Goal: Information Seeking & Learning: Learn about a topic

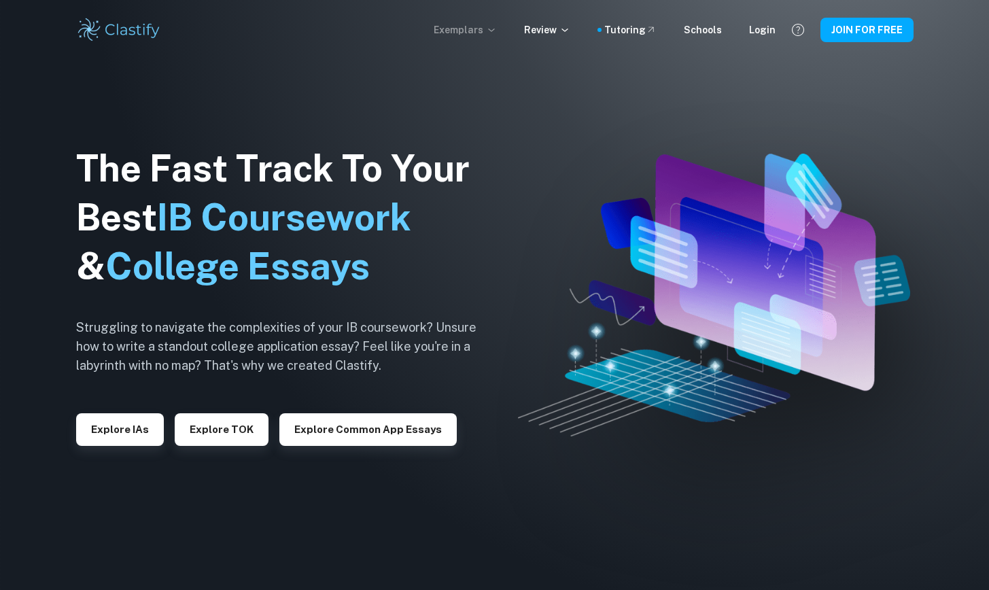
click at [496, 28] on icon at bounding box center [491, 29] width 11 height 11
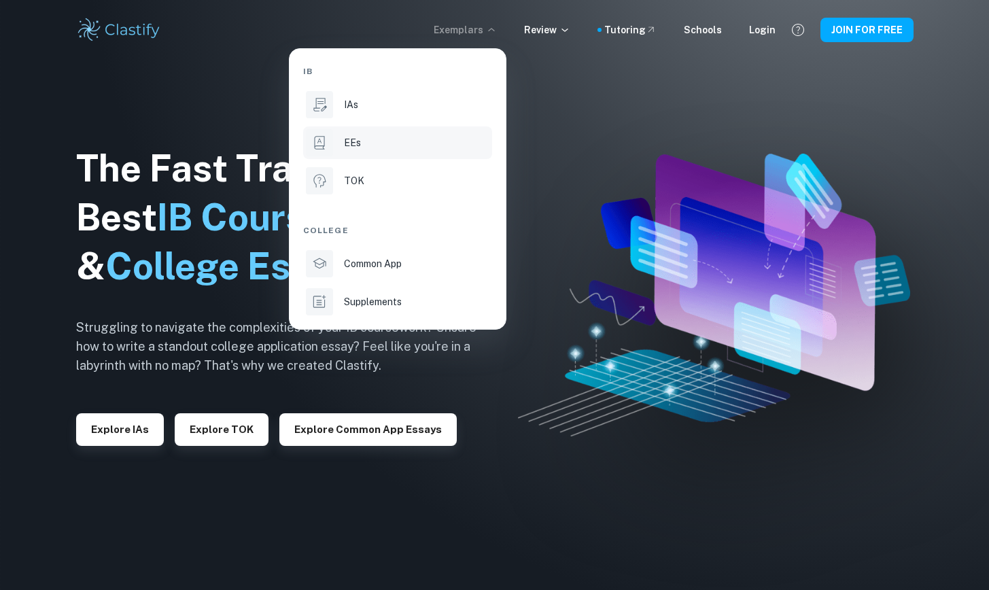
click at [354, 146] on p "EEs" at bounding box center [352, 142] width 17 height 15
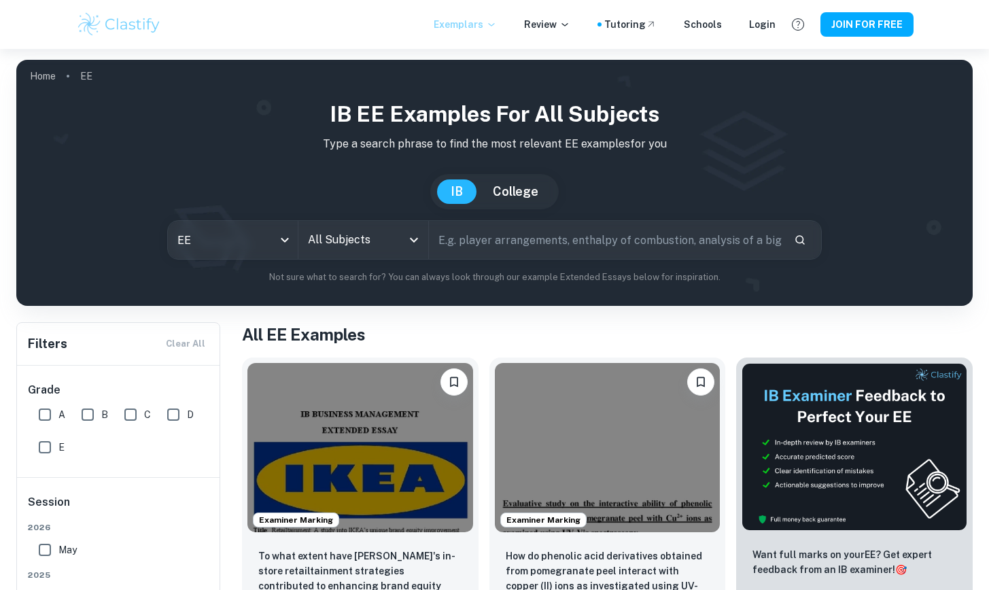
click at [346, 240] on input "All Subjects" at bounding box center [353, 240] width 97 height 26
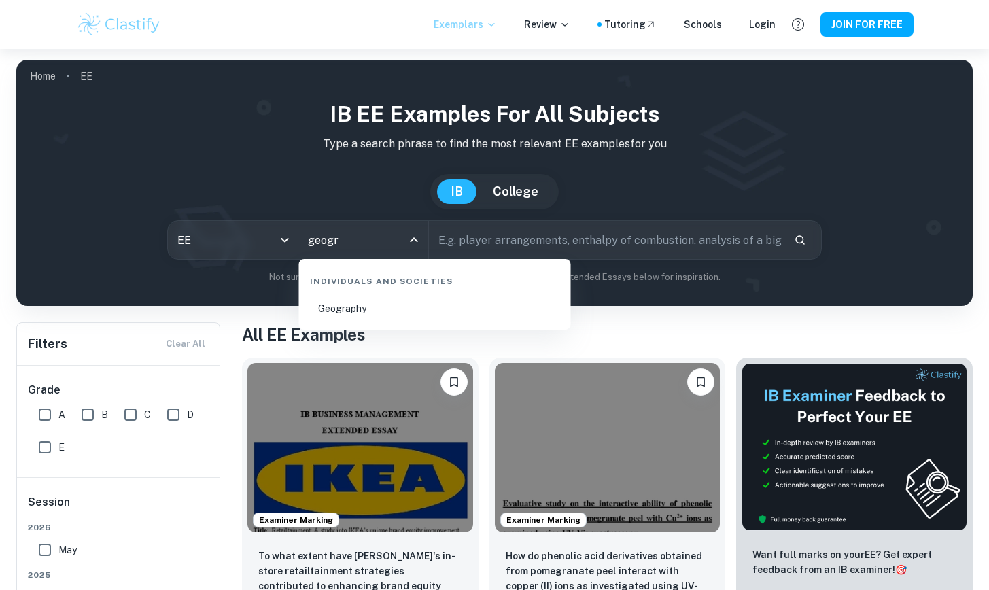
click at [397, 318] on li "Geography" at bounding box center [435, 308] width 261 height 31
type input "Geography"
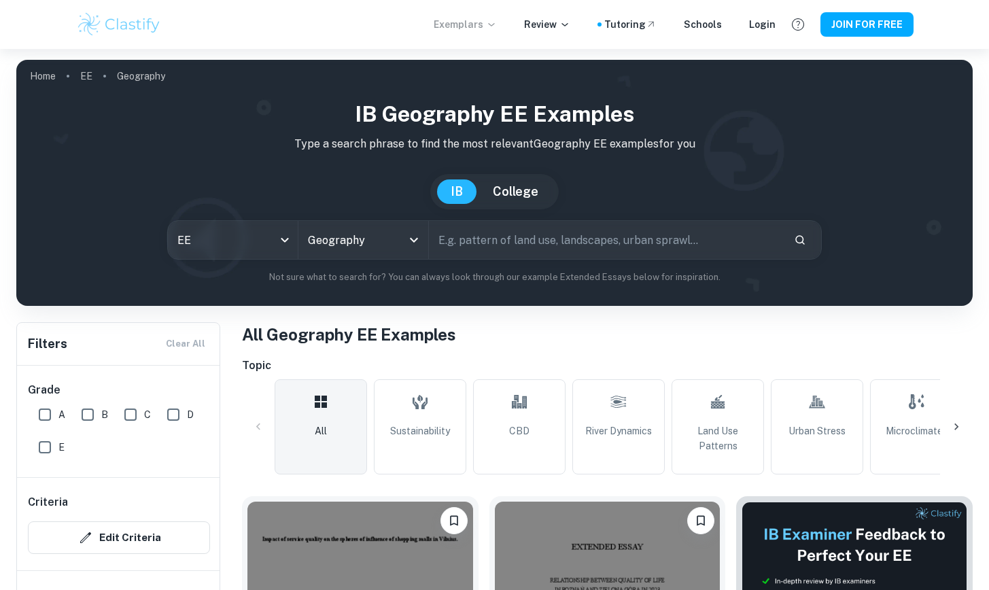
click at [86, 407] on input "B" at bounding box center [87, 414] width 27 height 27
checkbox input "true"
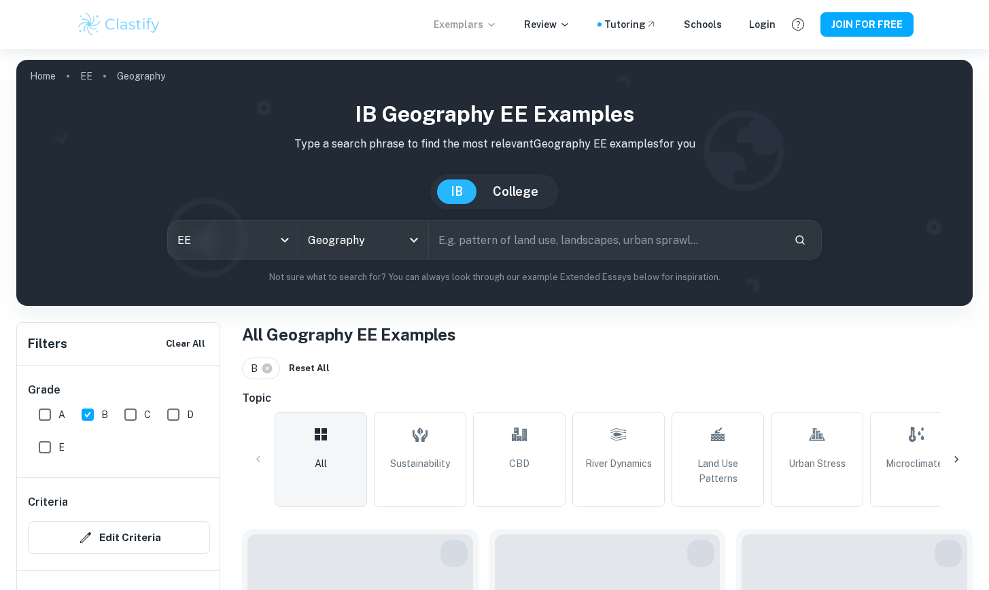
click at [26, 407] on div "Grade A B C D E" at bounding box center [119, 422] width 204 height 112
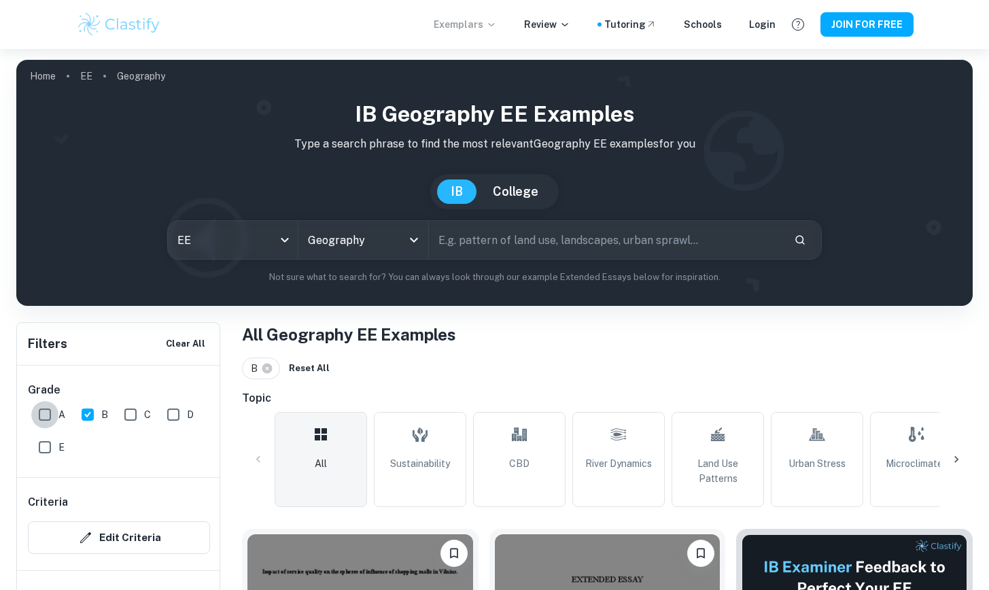
click at [46, 416] on input "A" at bounding box center [44, 414] width 27 height 27
checkbox input "true"
